Goal: Task Accomplishment & Management: Complete application form

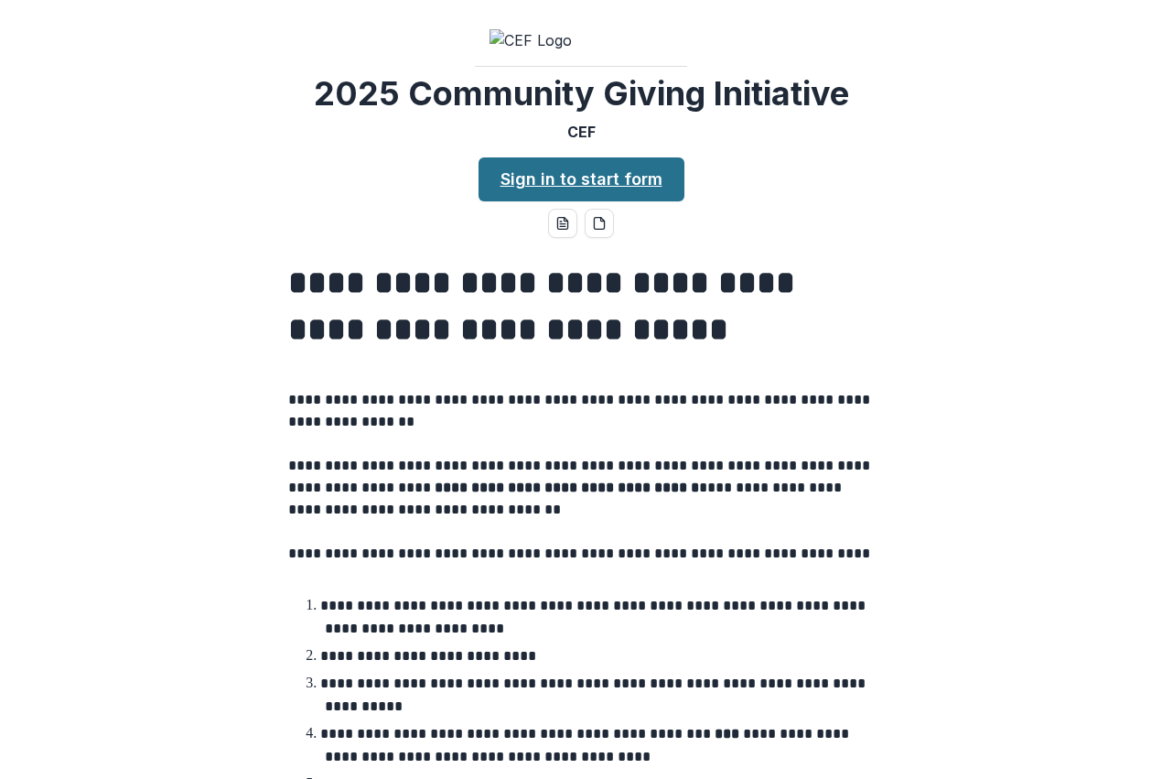
click at [615, 201] on link "Sign in to start form" at bounding box center [582, 179] width 206 height 44
click at [558, 201] on link "Sign in to start form" at bounding box center [582, 179] width 206 height 44
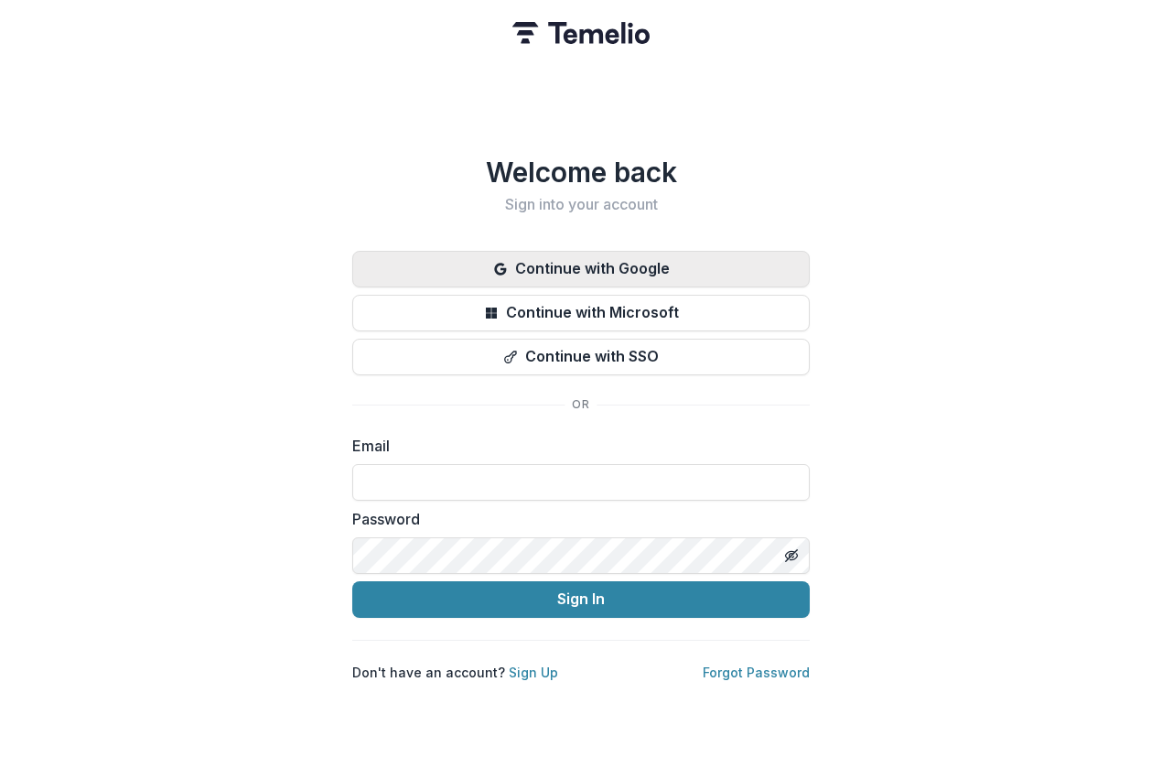
click at [625, 263] on button "Continue with Google" at bounding box center [581, 269] width 458 height 37
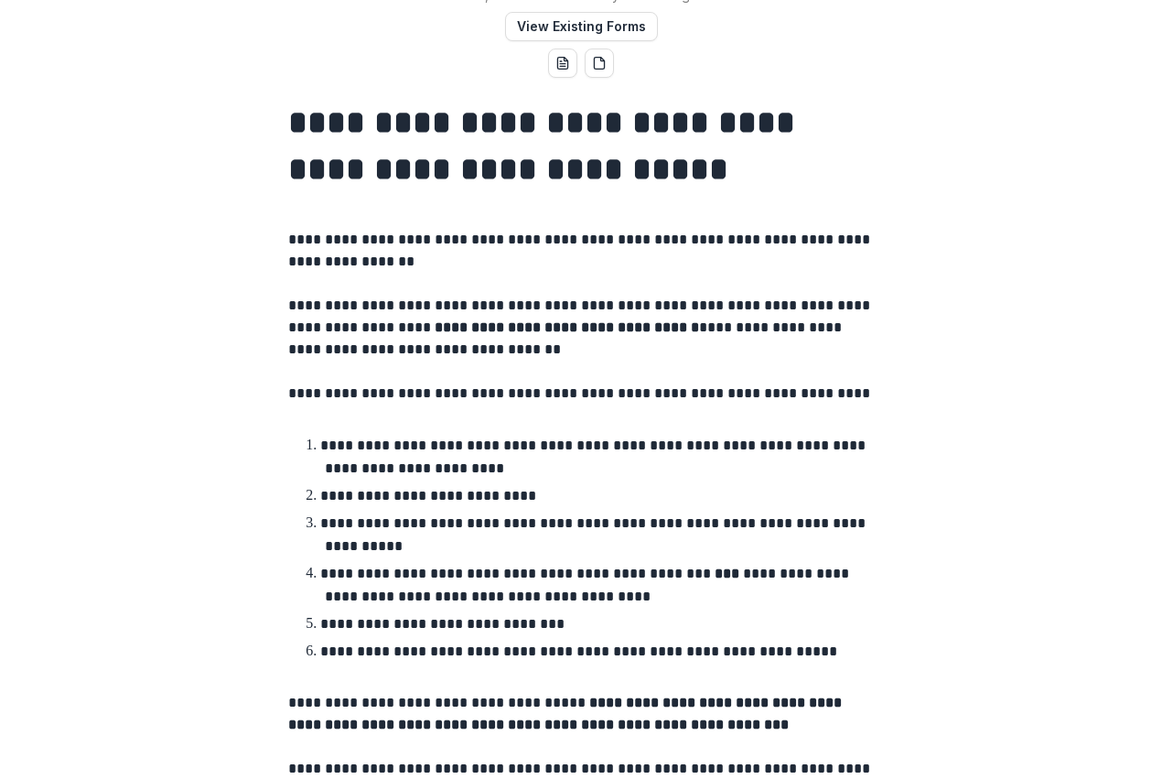
scroll to position [275, 0]
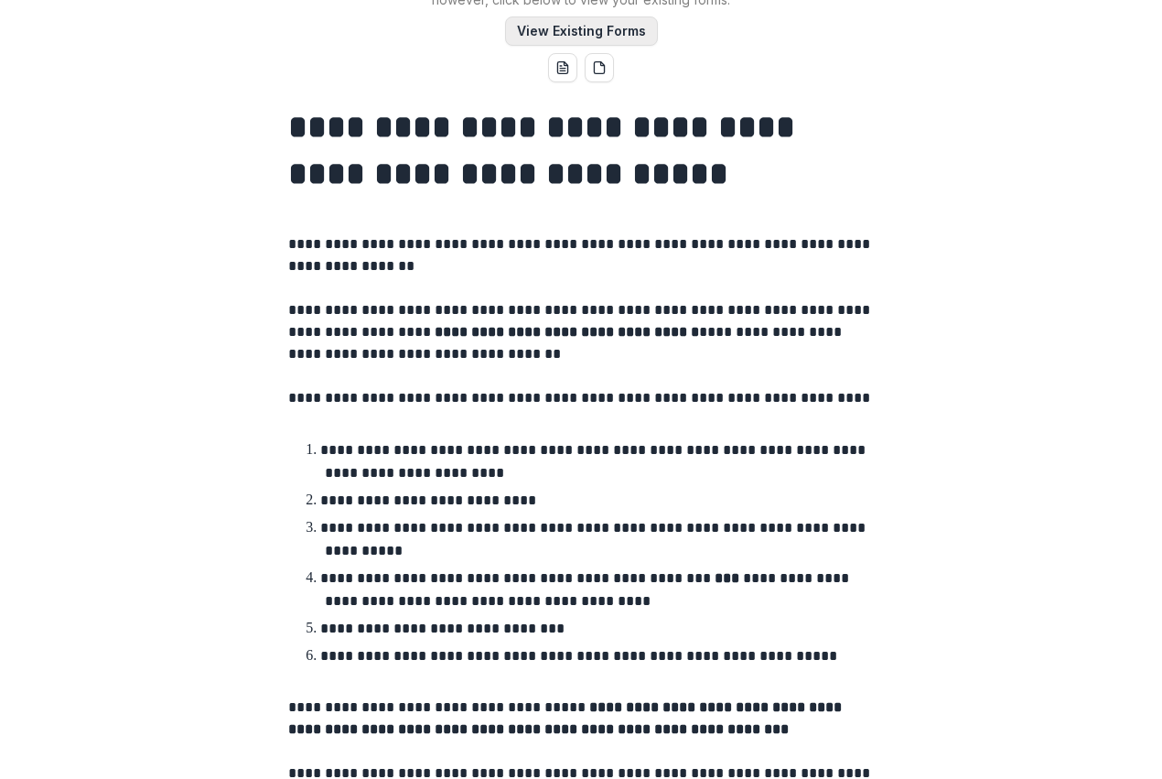
click at [600, 46] on button "View Existing Forms" at bounding box center [581, 30] width 153 height 29
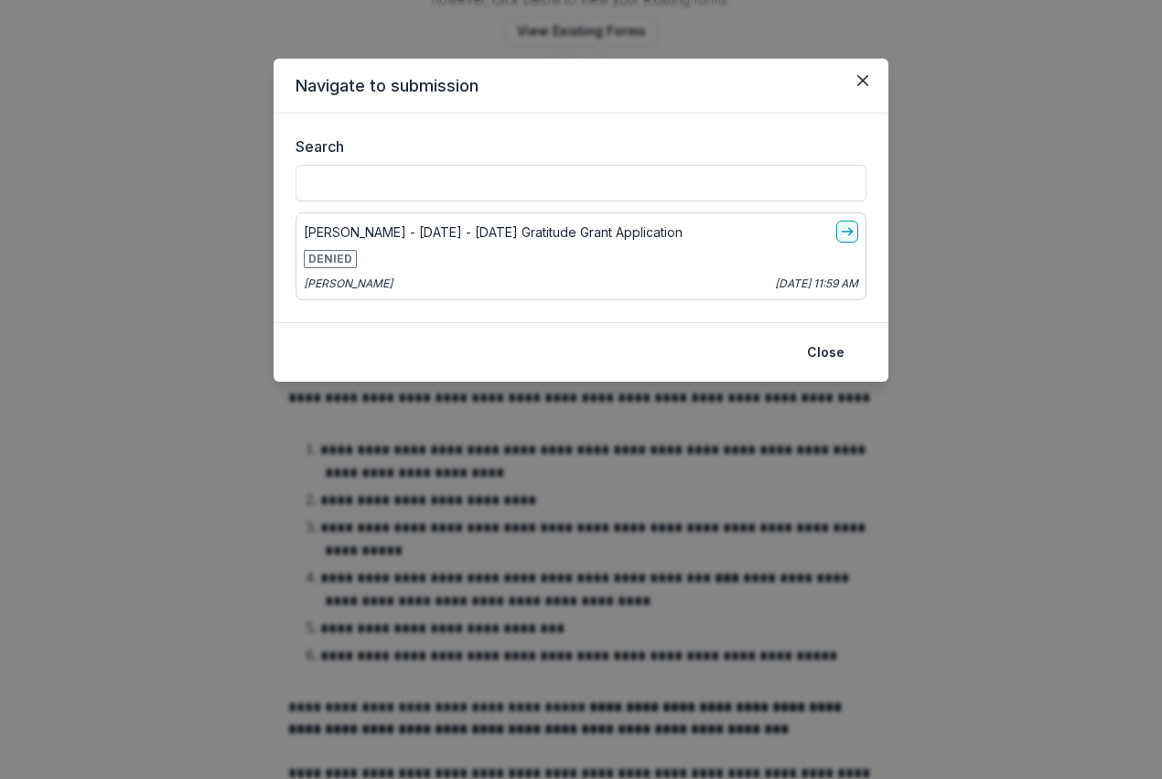
click at [620, 229] on p "[PERSON_NAME] - [DATE] - [DATE] Gratitude Grant Application" at bounding box center [493, 231] width 379 height 19
click at [837, 354] on button "Close" at bounding box center [825, 352] width 59 height 29
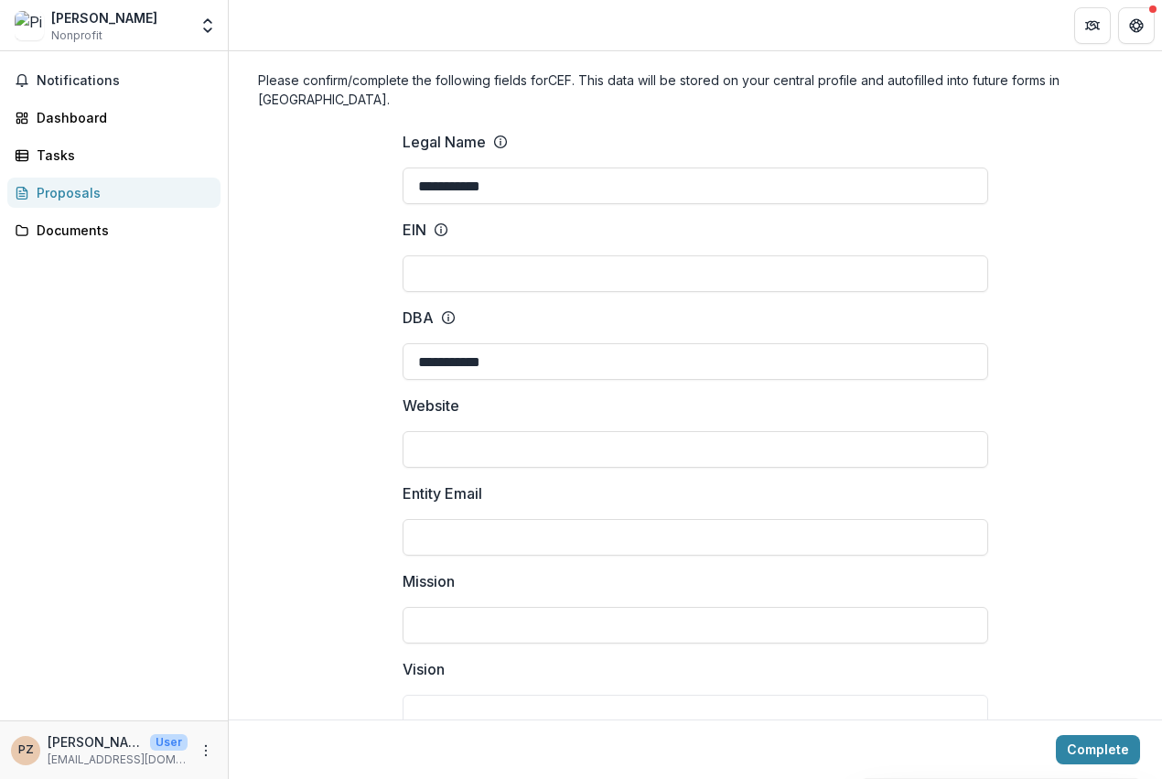
scroll to position [82, 0]
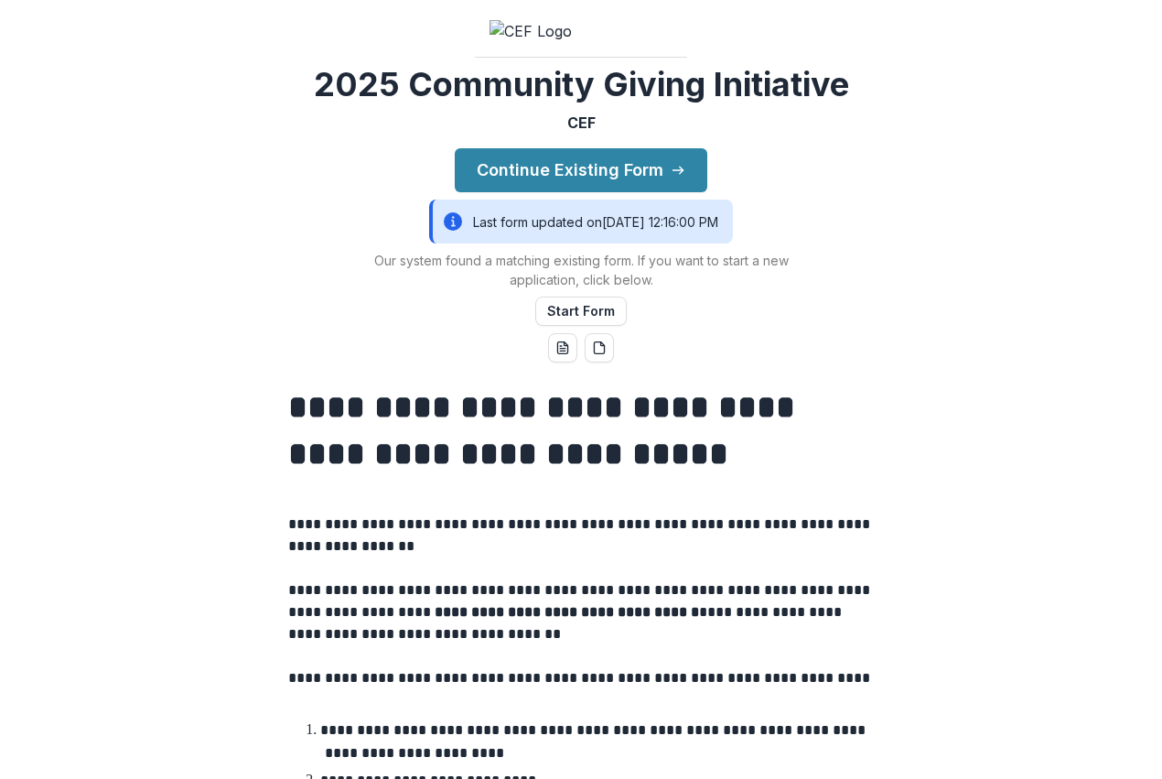
scroll to position [48, 0]
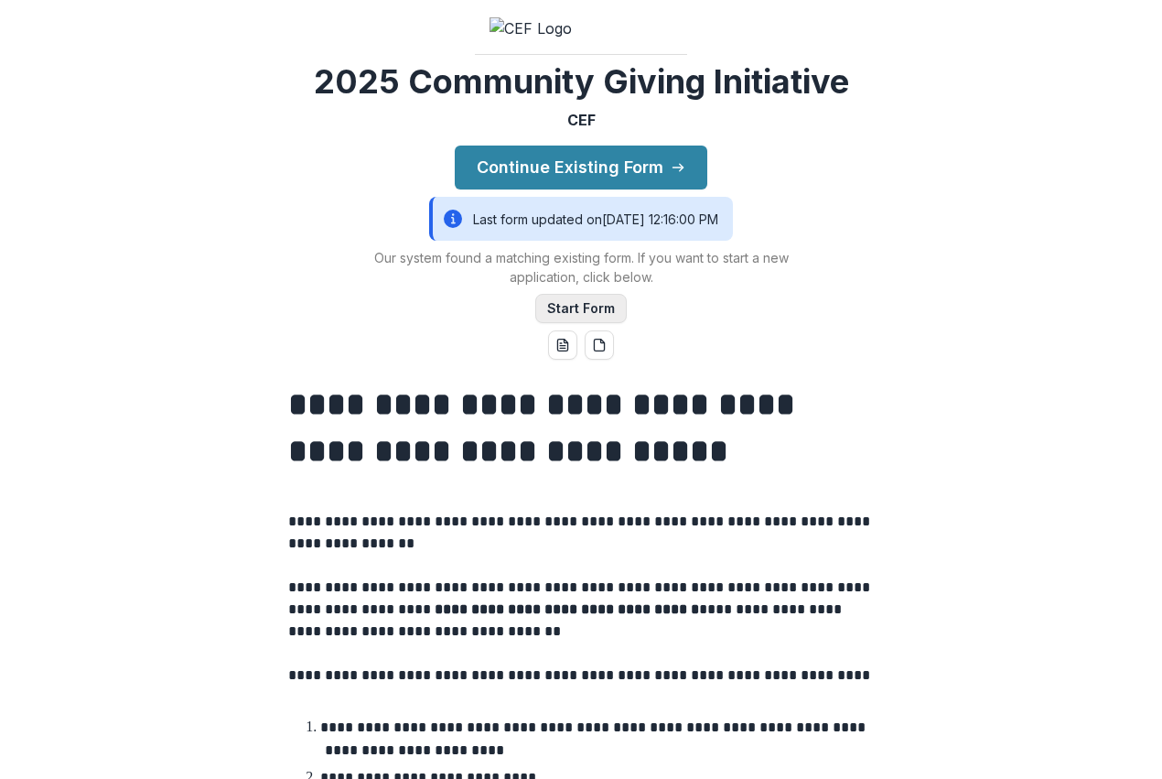
click at [596, 323] on button "Start Form" at bounding box center [581, 308] width 92 height 29
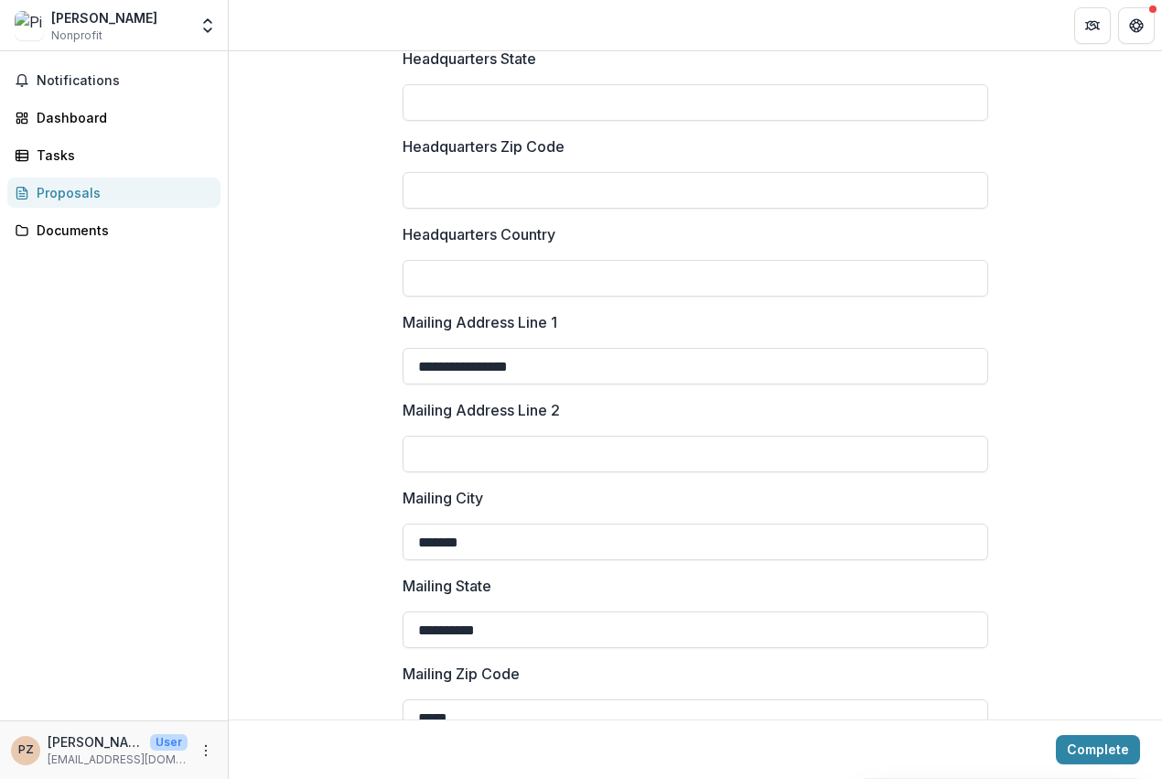
scroll to position [2398, 0]
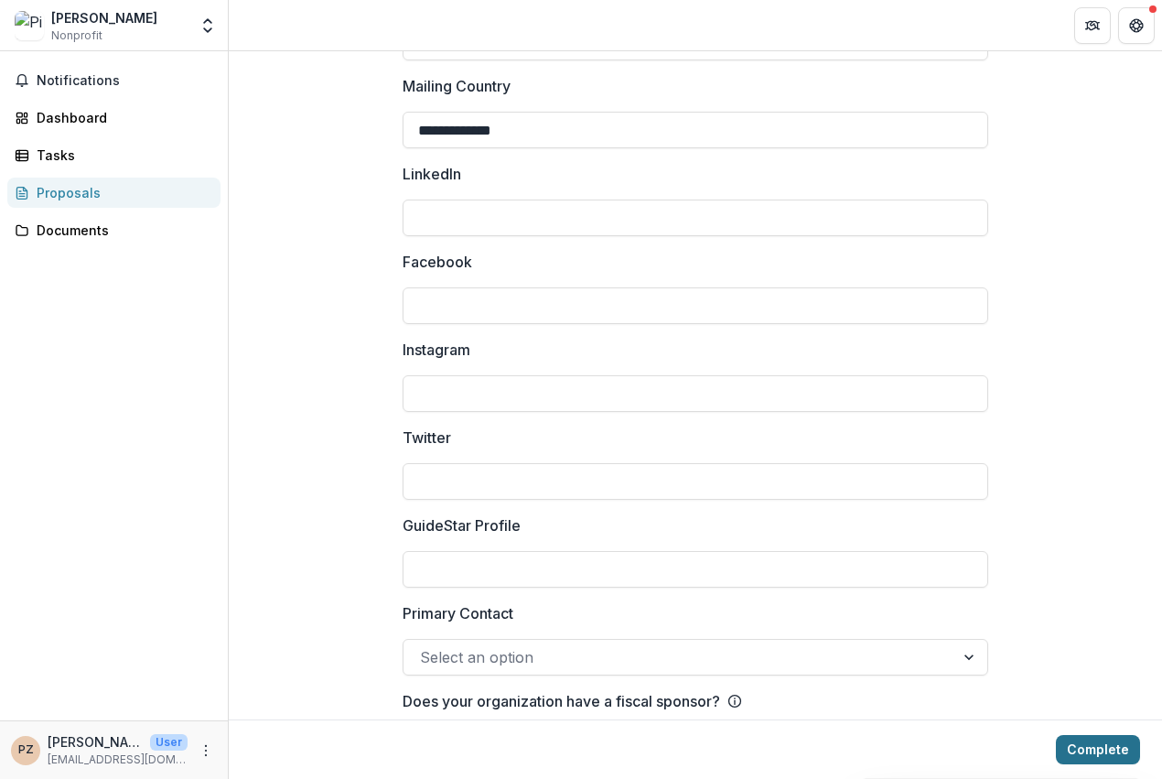
click at [1089, 760] on button "Complete" at bounding box center [1098, 749] width 84 height 29
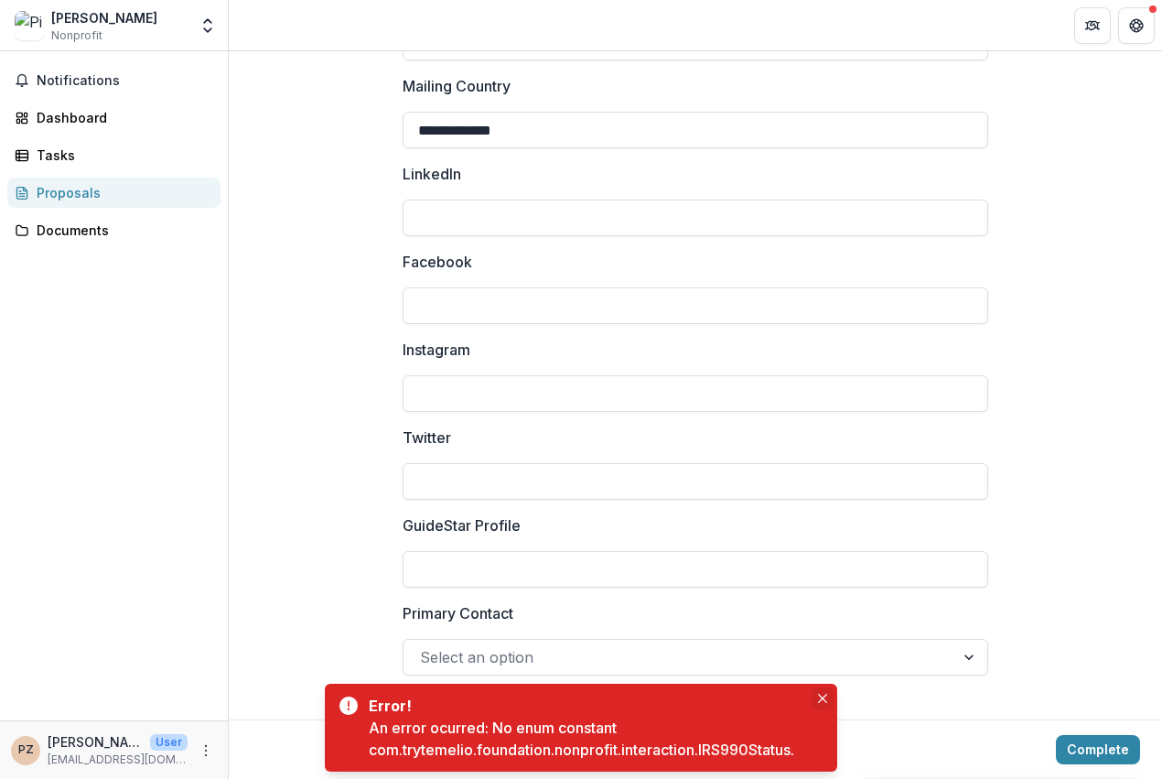
click at [817, 702] on button "Close" at bounding box center [823, 698] width 22 height 22
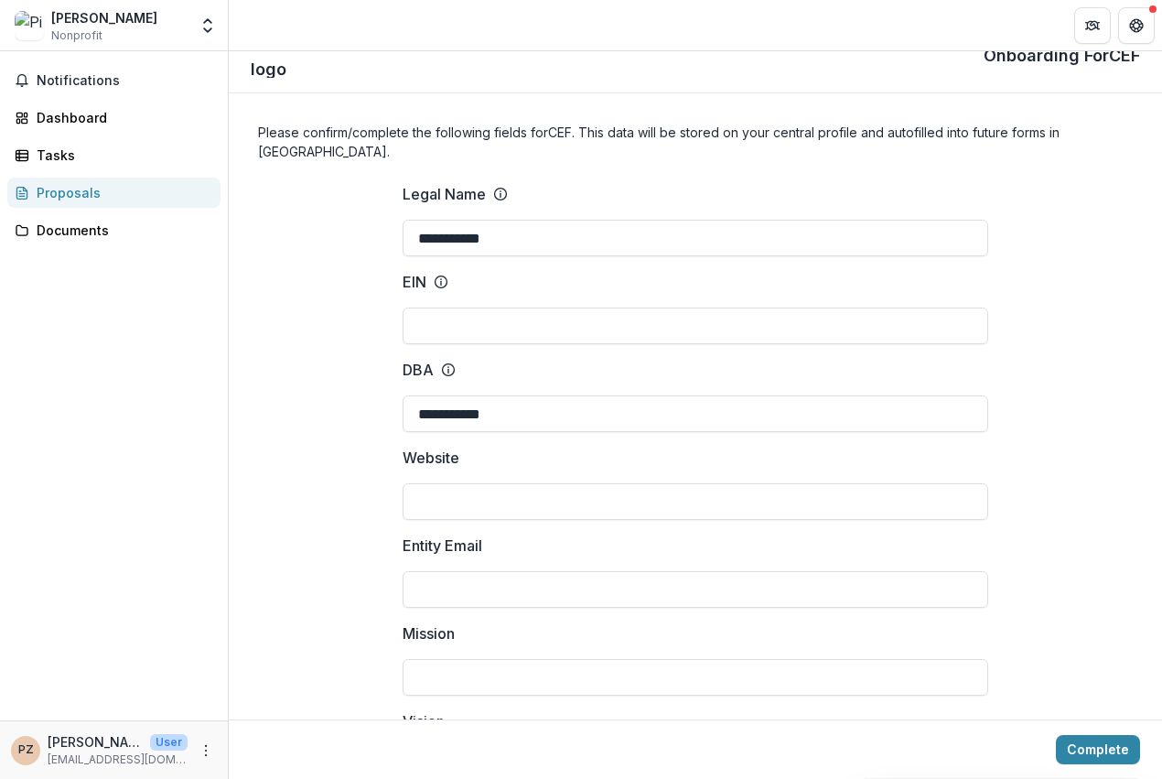
scroll to position [32, 0]
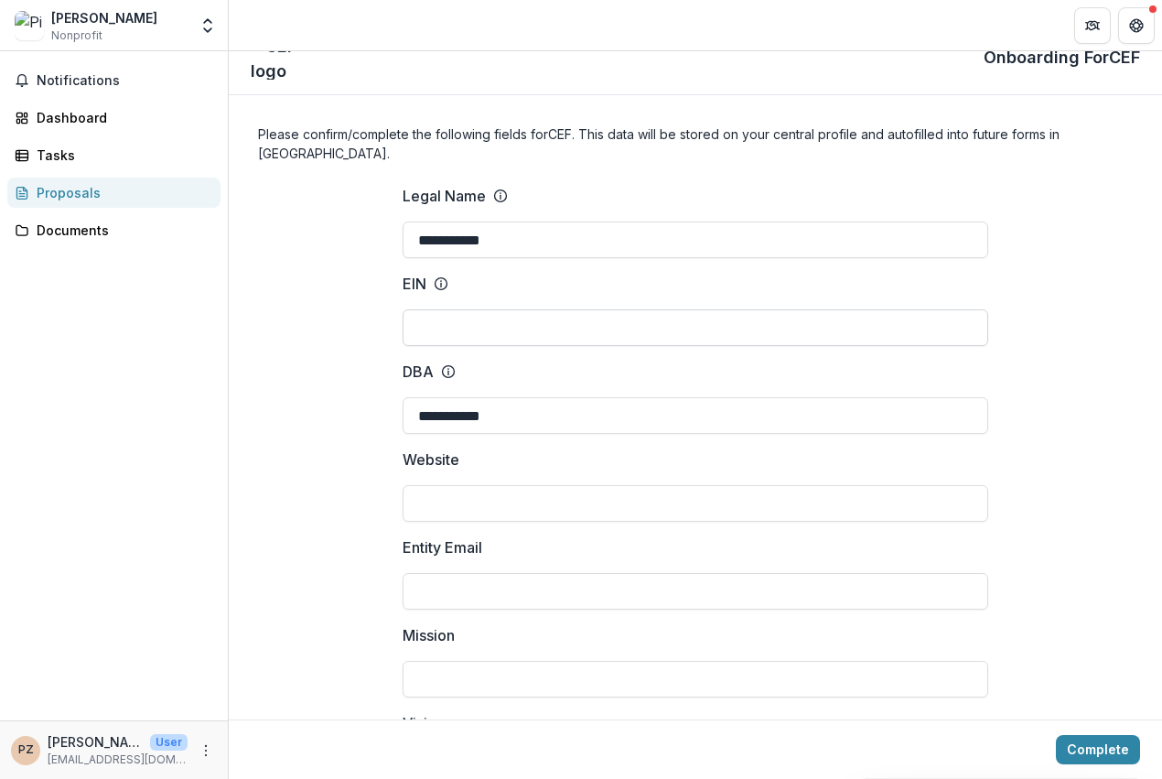
click at [527, 319] on input "EIN" at bounding box center [696, 327] width 586 height 37
type input "*"
type input "**********"
click at [476, 490] on input "Website" at bounding box center [696, 503] width 586 height 37
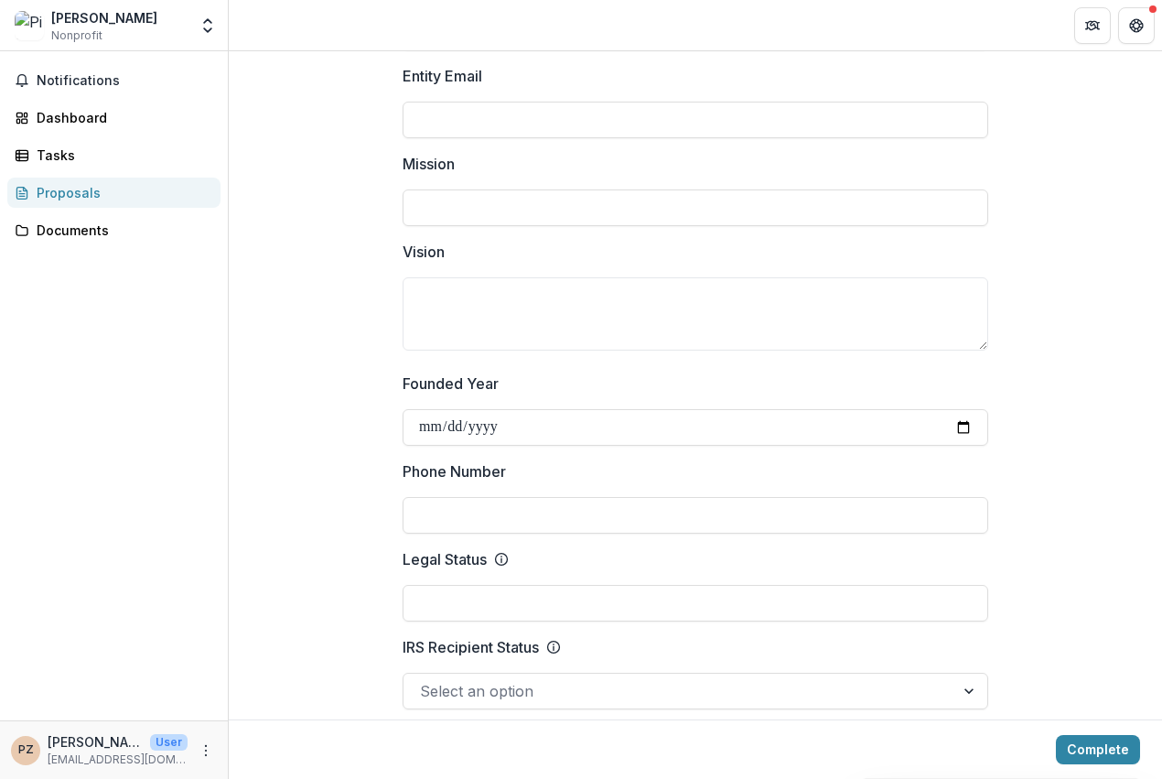
scroll to position [755, 0]
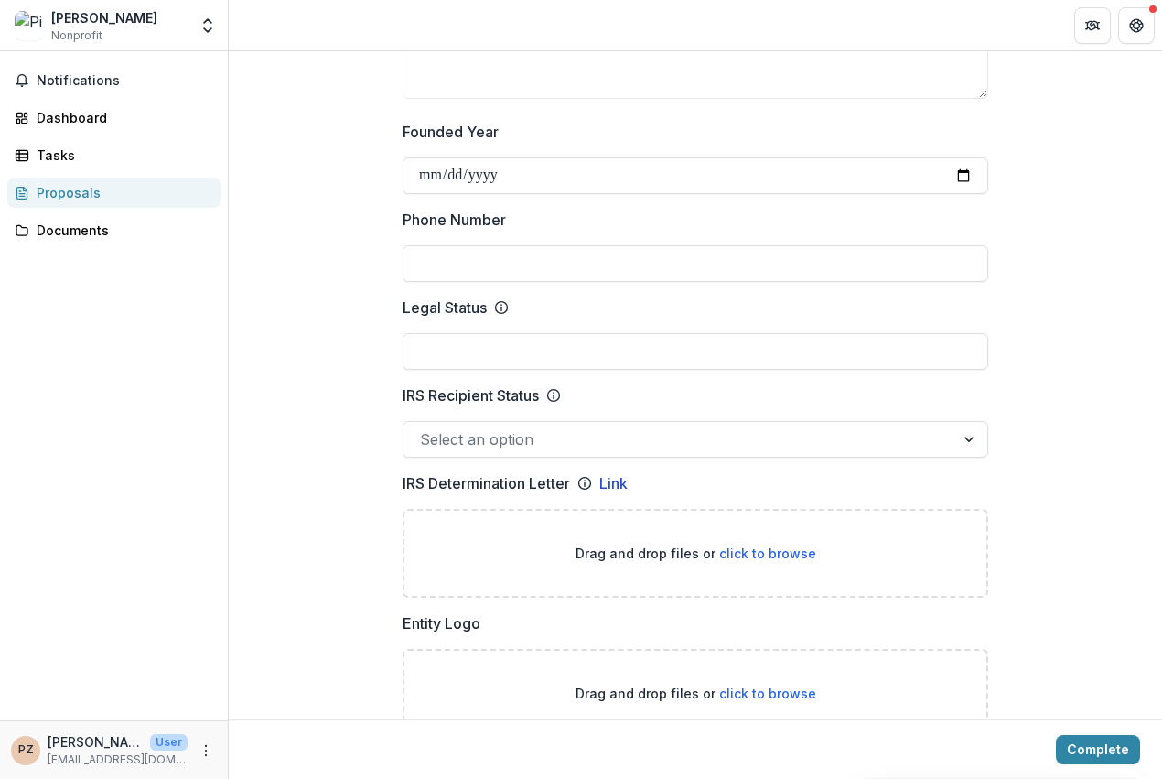
click at [463, 326] on div at bounding box center [696, 329] width 586 height 7
click at [467, 335] on input "Legal Status" at bounding box center [696, 351] width 586 height 37
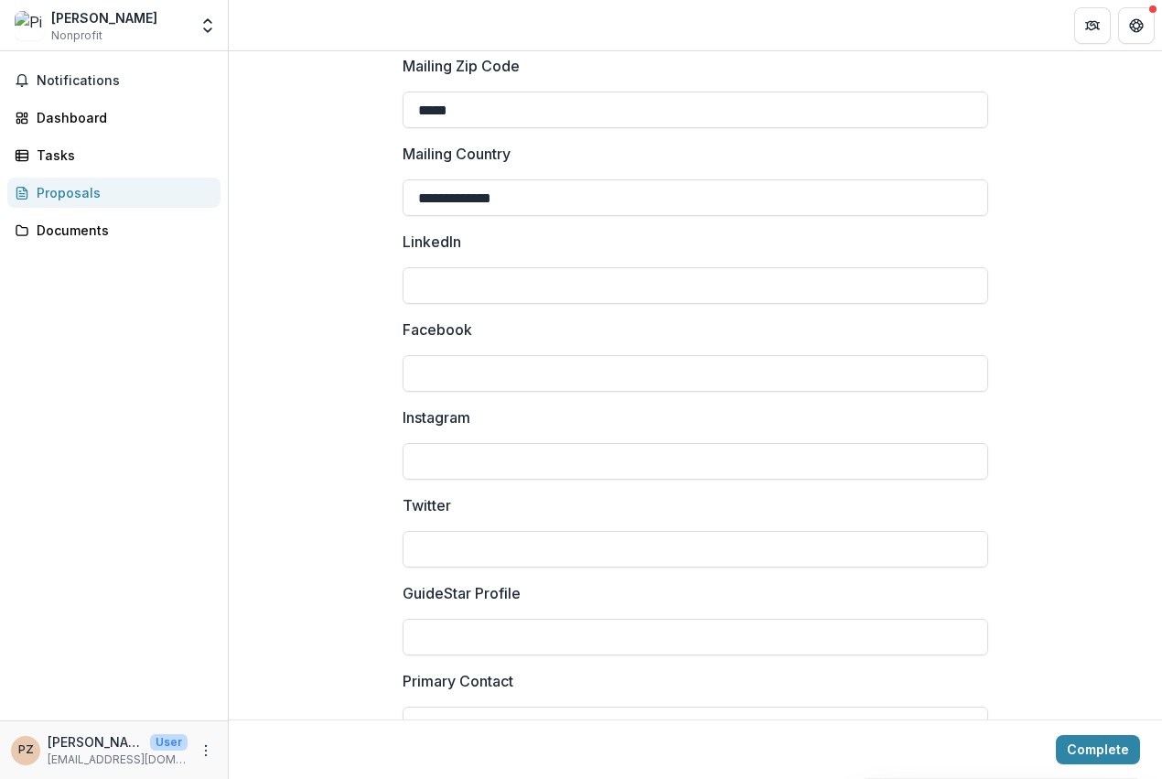
scroll to position [2452, 0]
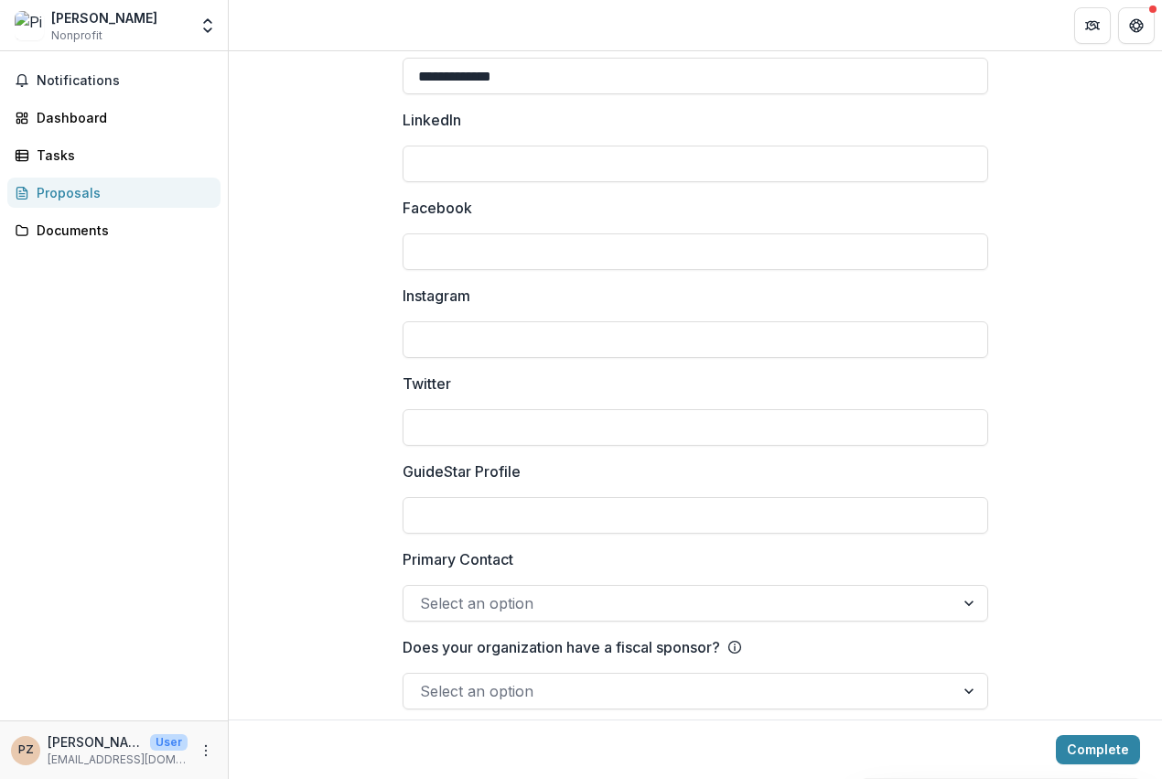
click at [525, 590] on div at bounding box center [679, 603] width 518 height 26
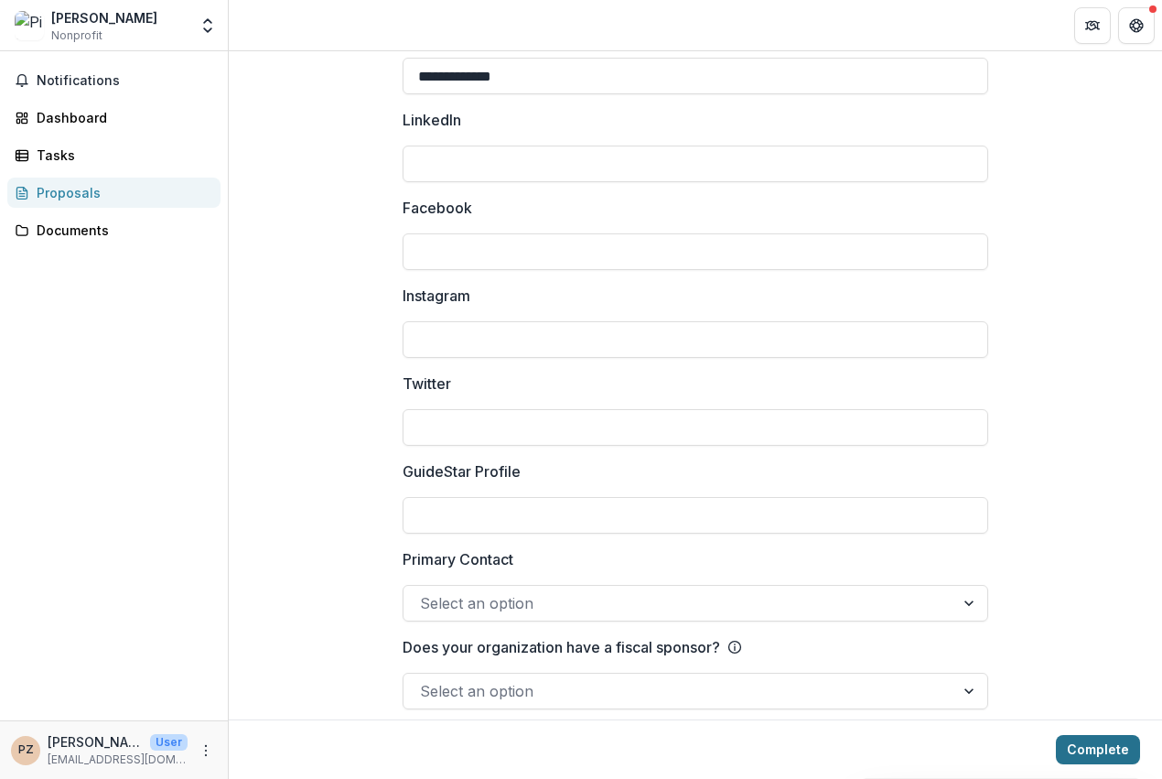
click at [1092, 741] on button "Complete" at bounding box center [1098, 749] width 84 height 29
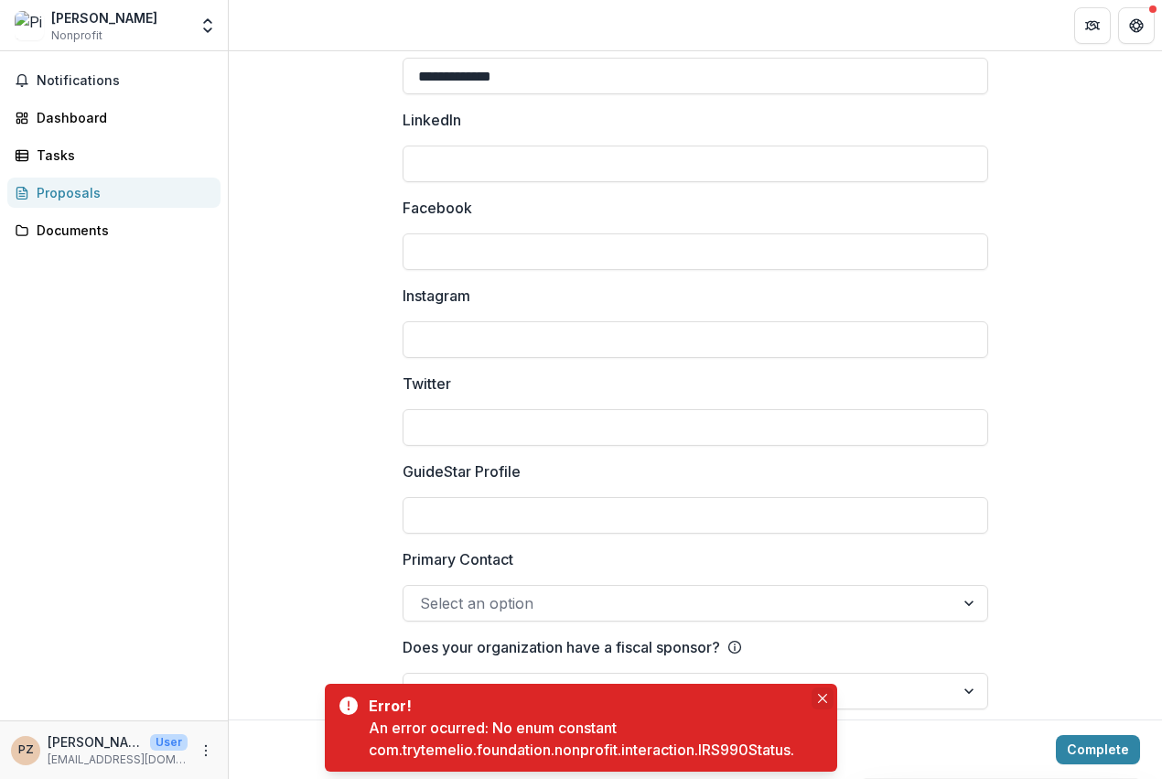
click at [830, 694] on button "Close" at bounding box center [823, 698] width 22 height 22
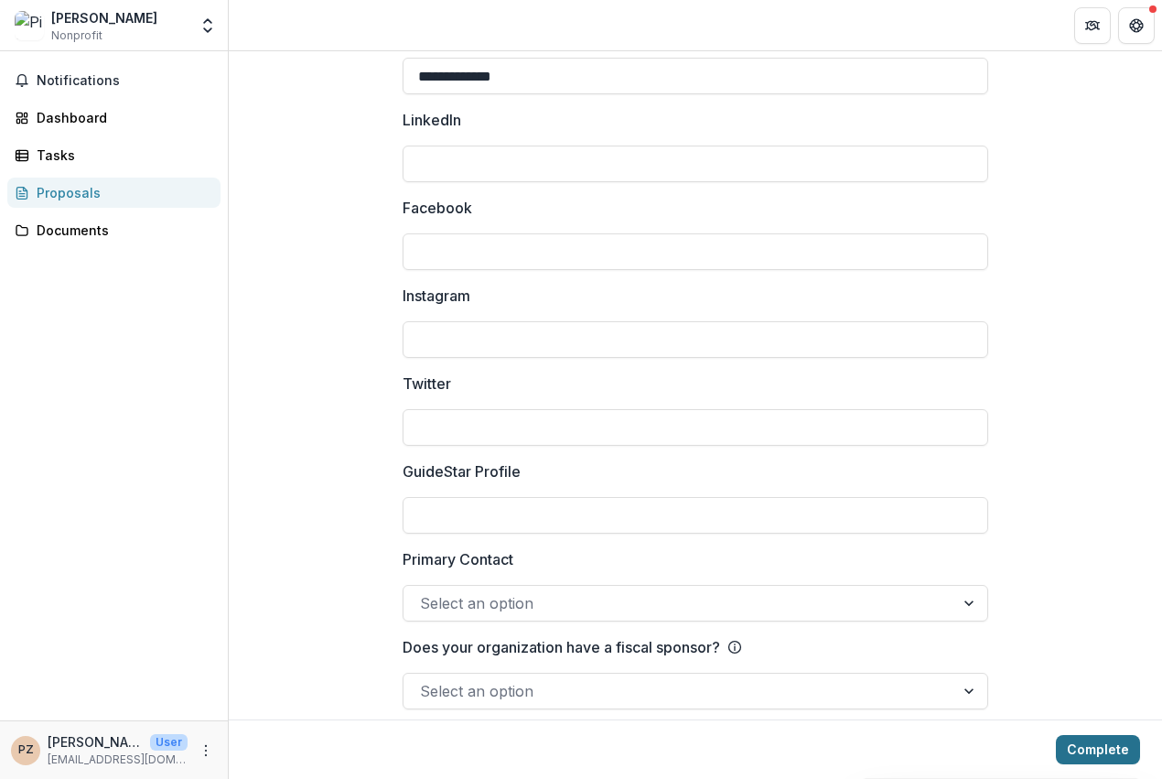
click at [1107, 742] on button "Complete" at bounding box center [1098, 749] width 84 height 29
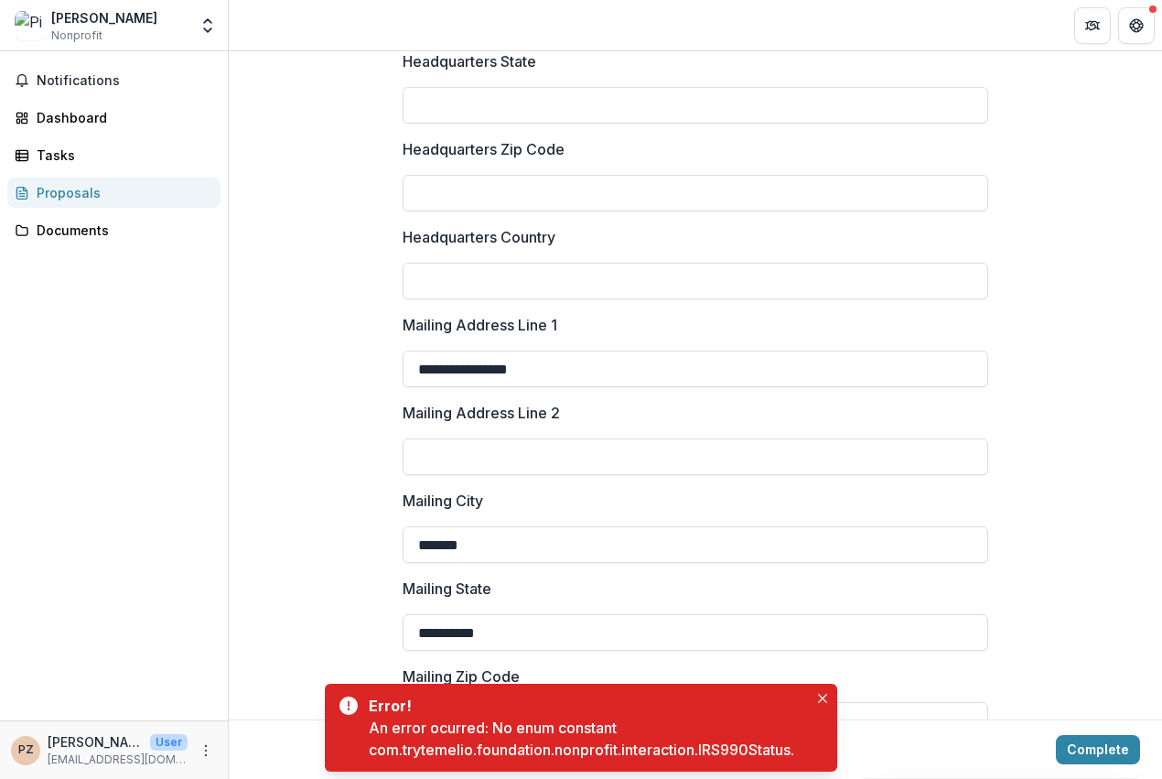
scroll to position [1671, 0]
